Goal: Transaction & Acquisition: Purchase product/service

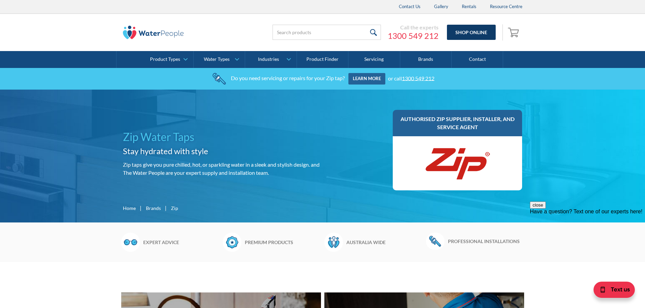
click at [464, 29] on link "Shop Online" at bounding box center [471, 32] width 49 height 15
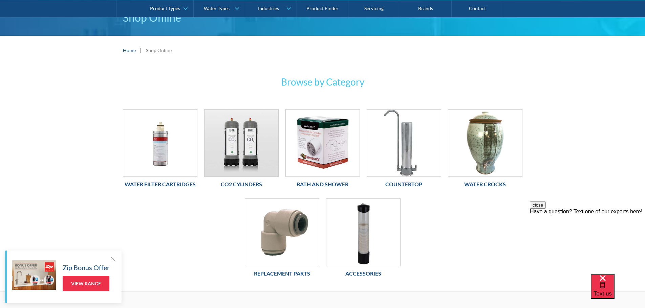
scroll to position [68, 0]
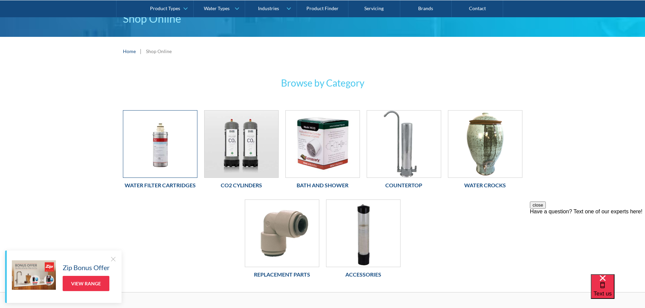
click at [168, 142] on img at bounding box center [160, 144] width 74 height 67
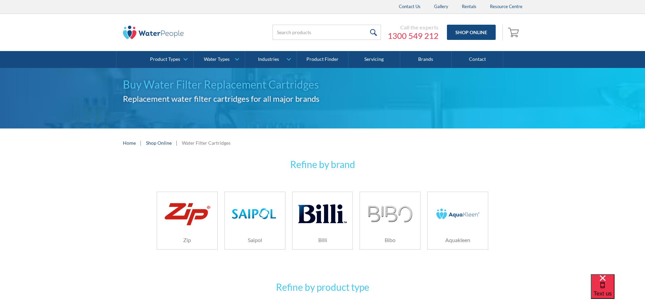
click at [184, 217] on img at bounding box center [187, 214] width 48 height 29
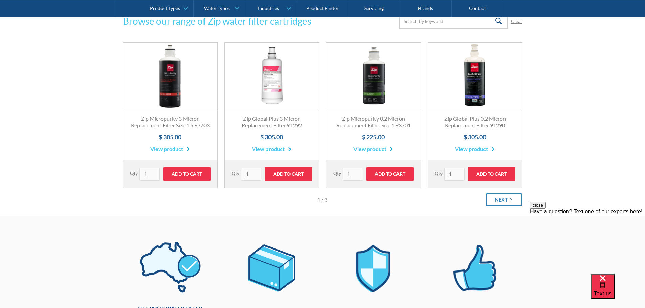
scroll to position [124, 0]
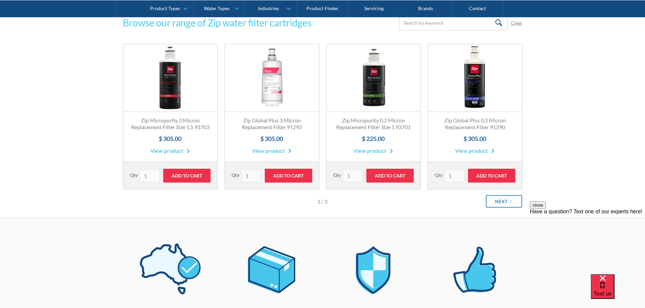
click at [268, 83] on link "Fits All Brands Best Seller" at bounding box center [272, 78] width 94 height 68
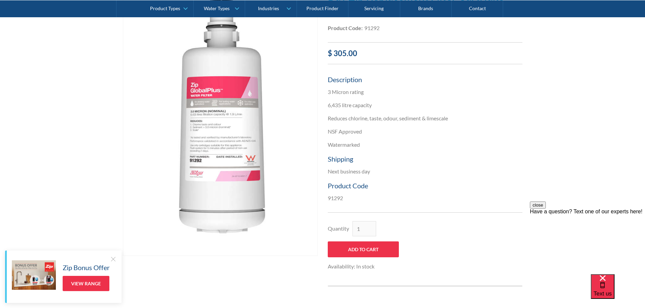
scroll to position [169, 0]
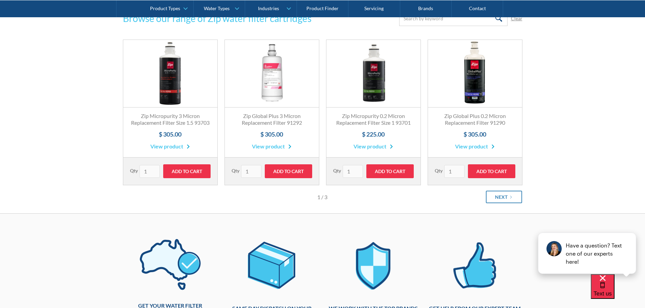
scroll to position [124, 0]
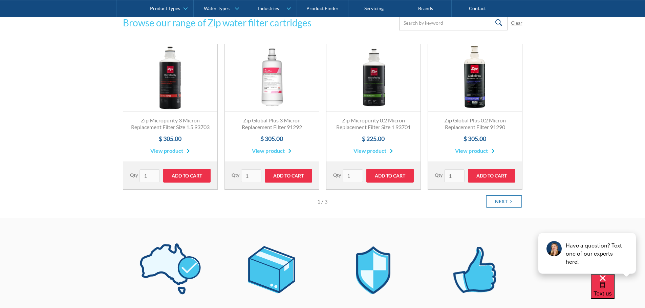
click at [279, 81] on link "Fits All Brands Best Seller" at bounding box center [272, 78] width 94 height 68
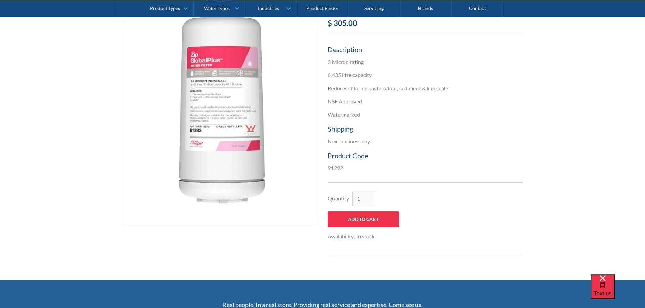
scroll to position [203, 0]
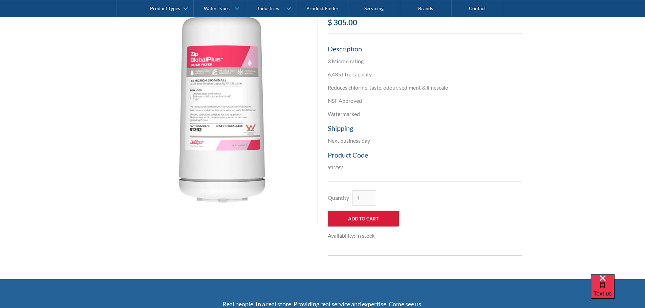
click at [369, 221] on input "Add to Cart" at bounding box center [363, 219] width 71 height 16
type input "Add to Cart"
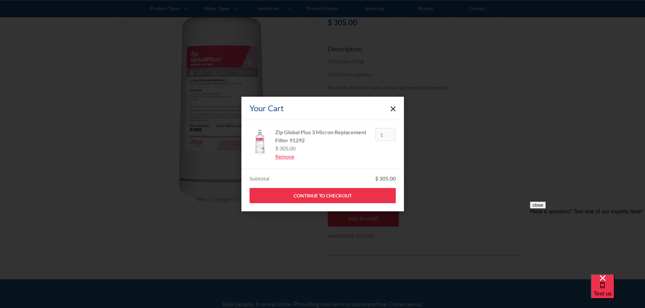
scroll to position [0, 0]
click at [328, 199] on link "Continue to Checkout" at bounding box center [323, 195] width 146 height 15
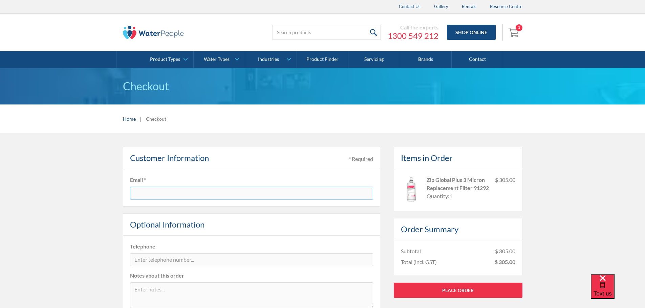
click at [140, 192] on input "text" at bounding box center [251, 193] width 243 height 13
type input "[PERSON_NAME][EMAIL_ADDRESS][DOMAIN_NAME]"
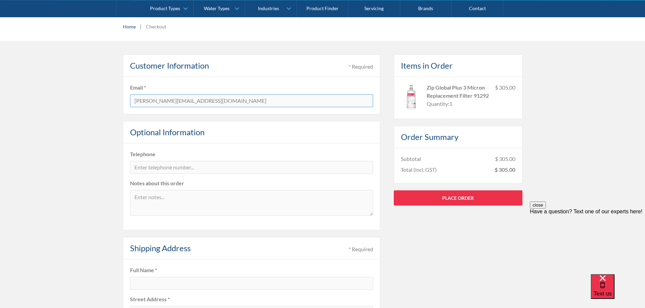
scroll to position [102, 0]
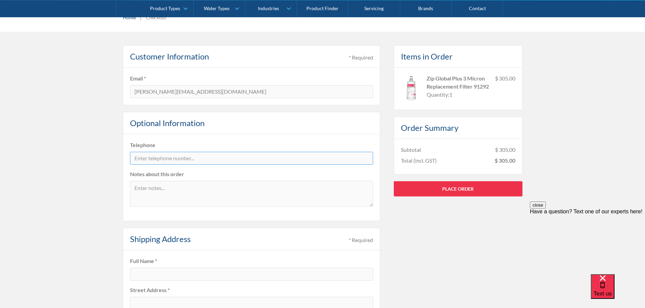
click at [154, 156] on input "tel" at bounding box center [251, 158] width 243 height 13
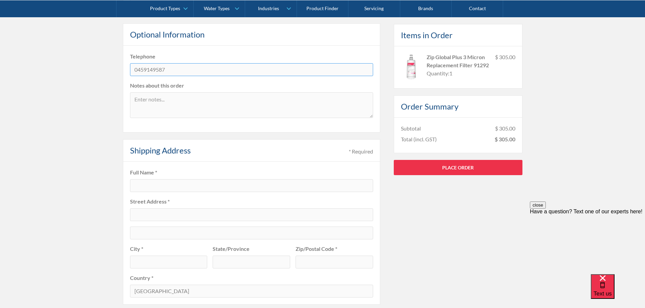
scroll to position [203, 0]
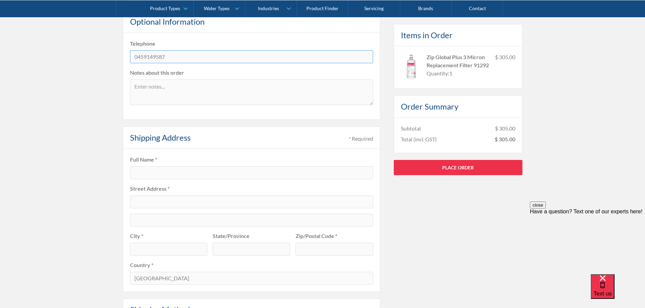
type input "0459149587"
click at [150, 171] on input "text" at bounding box center [251, 173] width 243 height 13
type input "[PERSON_NAME]"
type input "[STREET_ADDRESS]"
type input "Tullamarine"
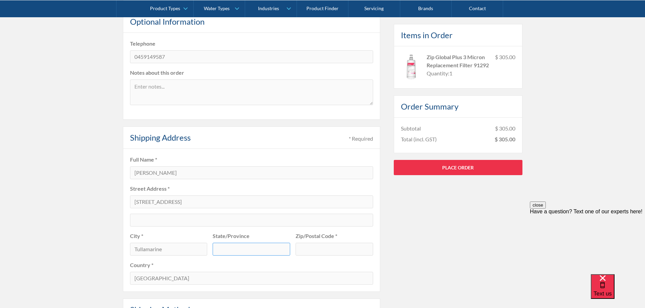
type input "VIC"
type input "3043"
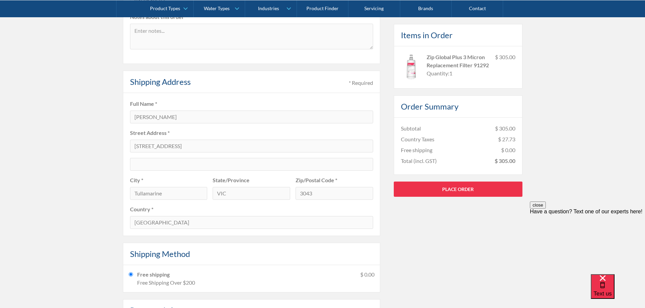
scroll to position [271, 0]
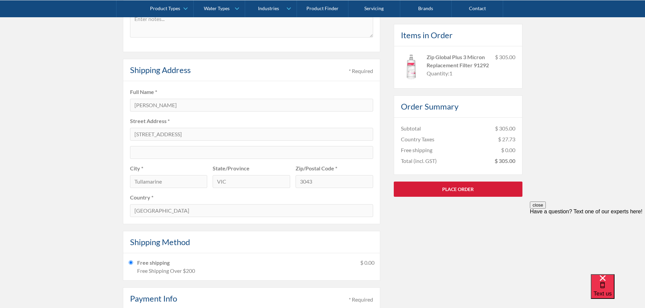
click at [479, 196] on link "Place Order" at bounding box center [458, 189] width 129 height 15
